Goal: Task Accomplishment & Management: Manage account settings

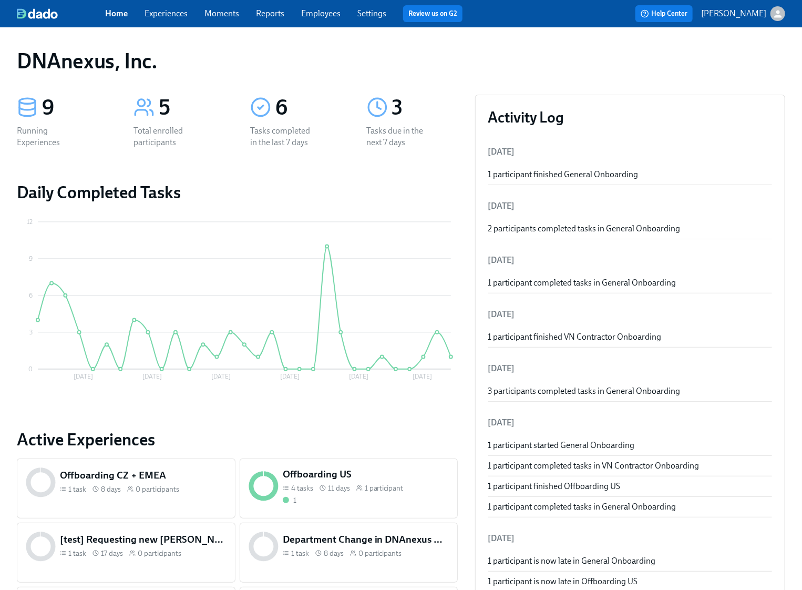
click at [171, 14] on link "Experiences" at bounding box center [166, 13] width 43 height 10
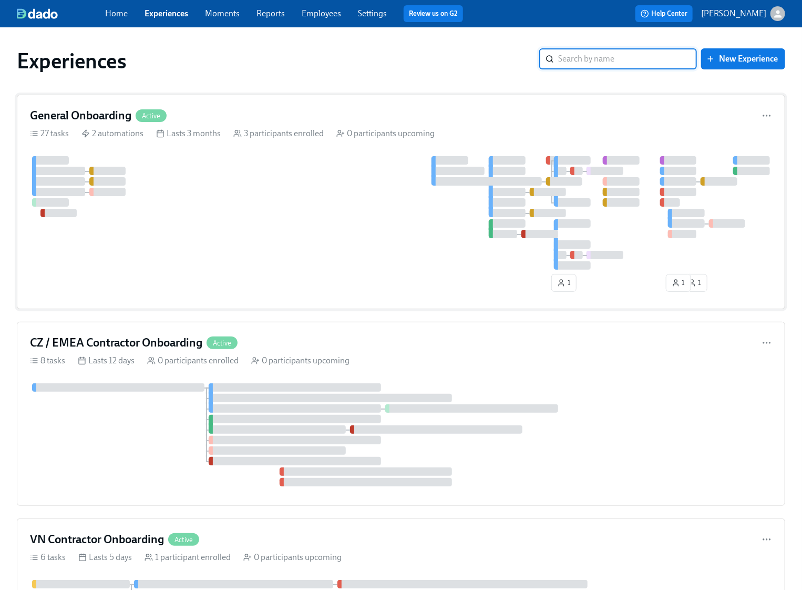
click at [246, 177] on div at bounding box center [401, 213] width 742 height 114
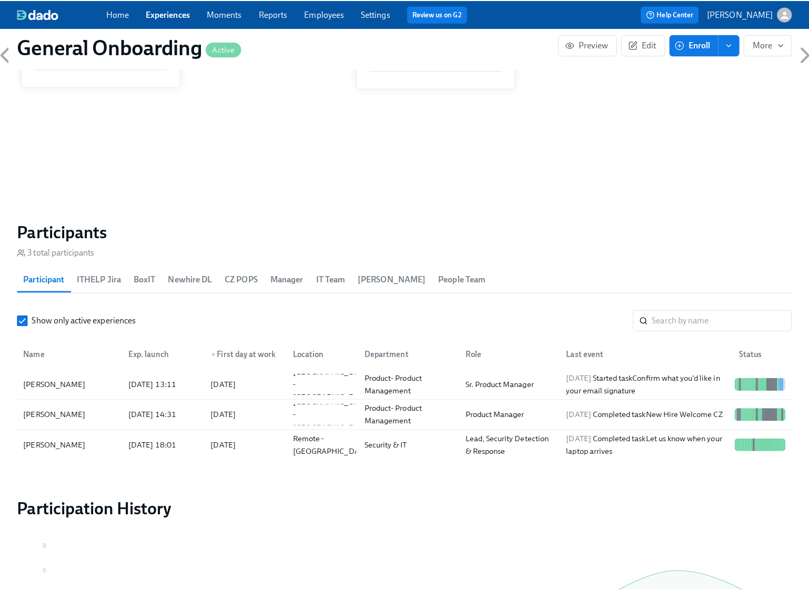
scroll to position [958, 0]
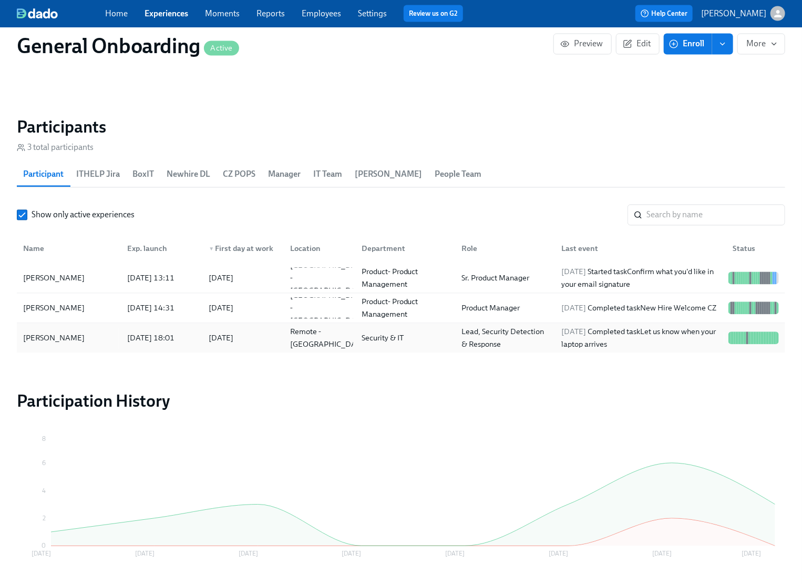
click at [66, 335] on div "Kimber Amos" at bounding box center [54, 338] width 70 height 13
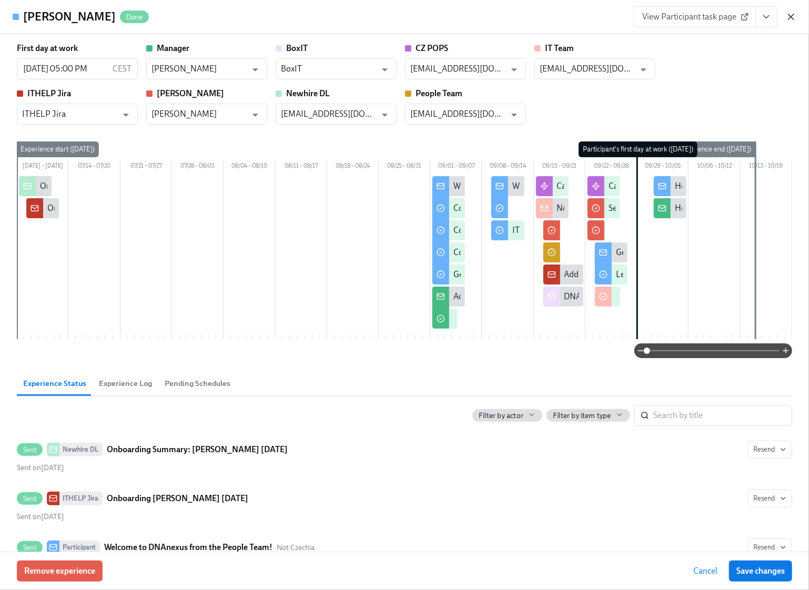
click at [792, 18] on icon "button" at bounding box center [790, 16] width 5 height 5
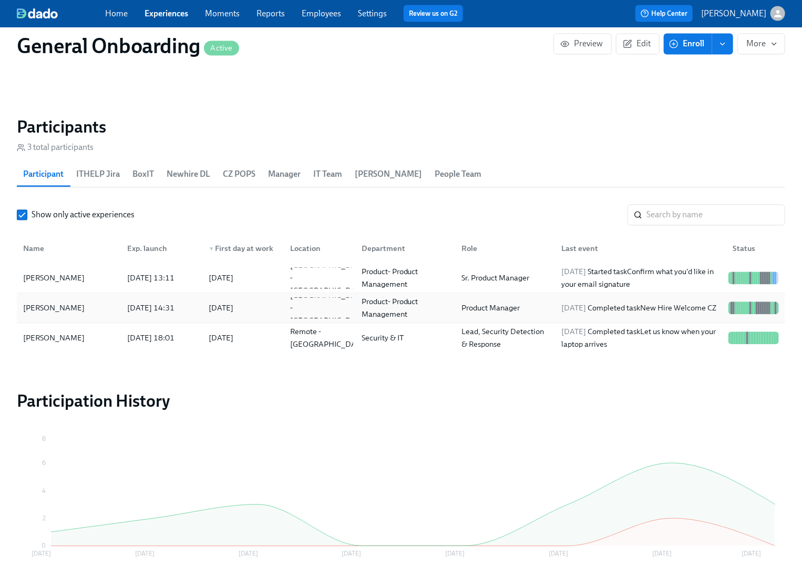
click at [64, 307] on div "[PERSON_NAME]" at bounding box center [54, 308] width 70 height 13
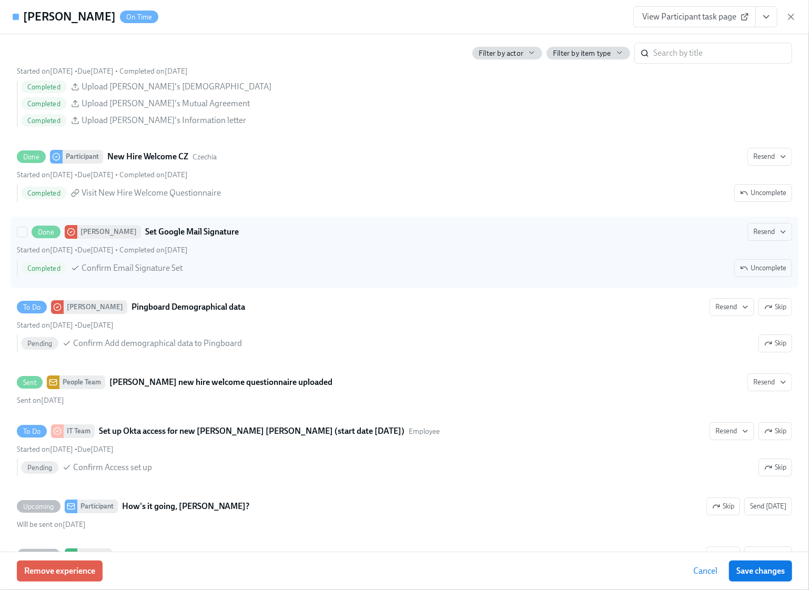
scroll to position [1774, 0]
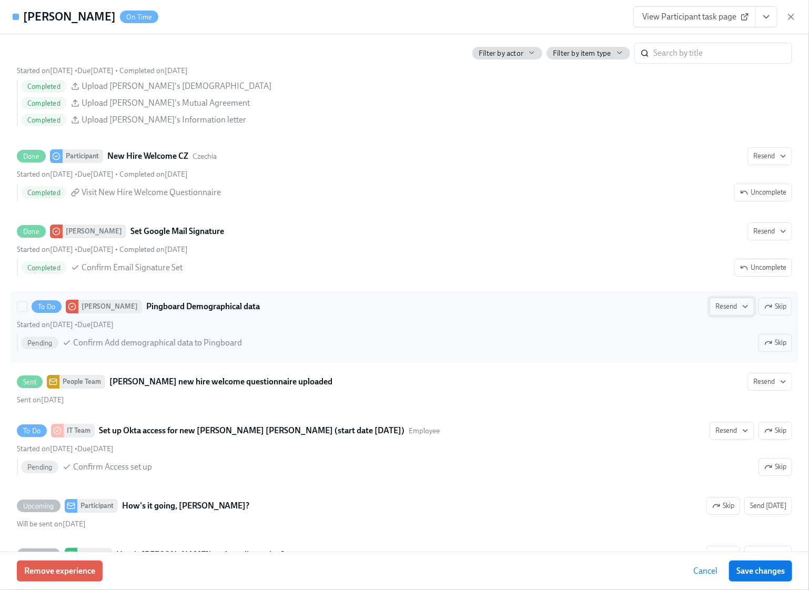
click at [723, 312] on span "Resend" at bounding box center [731, 306] width 33 height 11
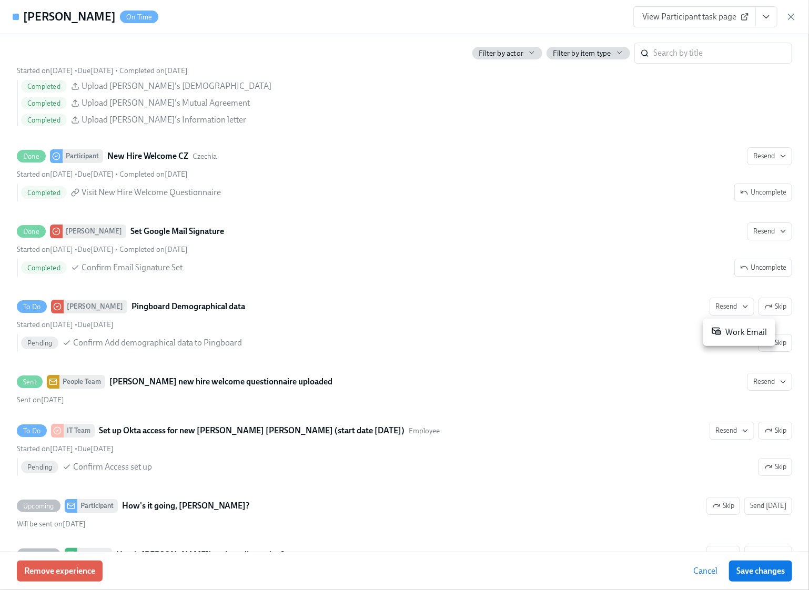
click at [730, 337] on div "Work Email" at bounding box center [738, 332] width 55 height 13
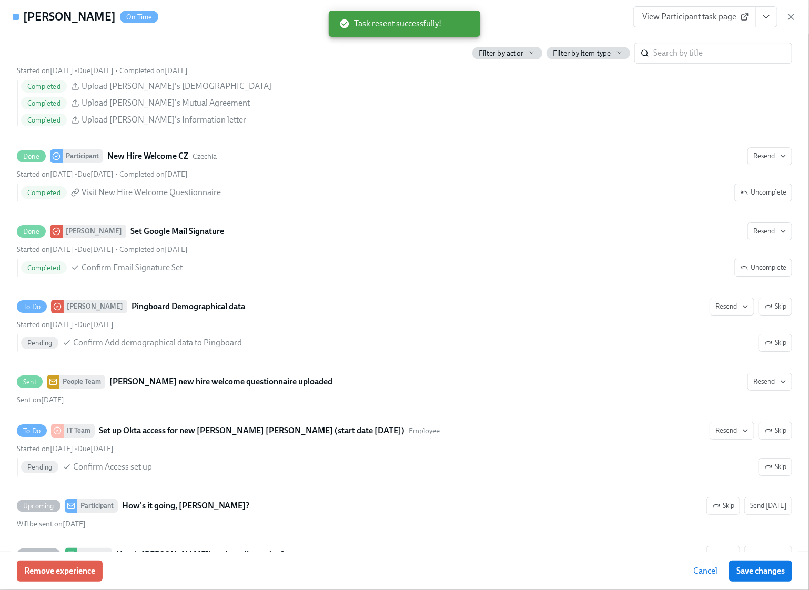
scroll to position [0, 3376]
click at [763, 572] on span "Save changes" at bounding box center [760, 571] width 48 height 11
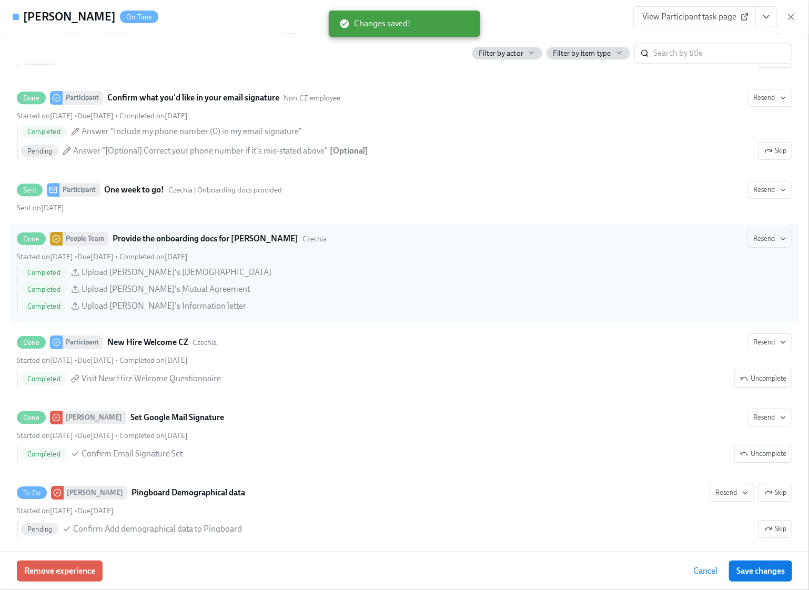
scroll to position [1580, 0]
